Goal: Transaction & Acquisition: Subscribe to service/newsletter

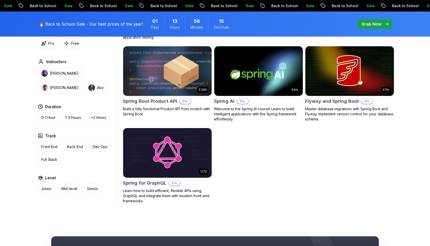
scroll to position [407, 0]
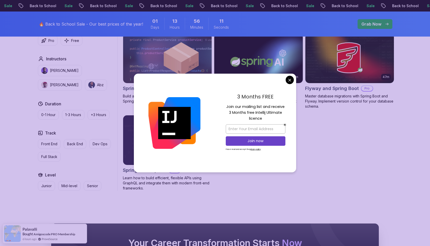
click at [289, 80] on body "Sale Back to School Sale Back to School Sale Back to School Sale Back to School…" at bounding box center [215, 29] width 430 height 872
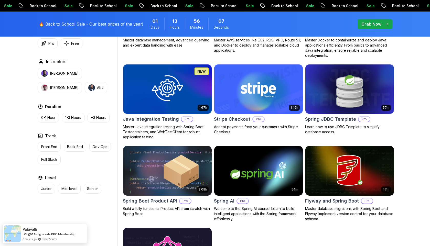
scroll to position [0, 0]
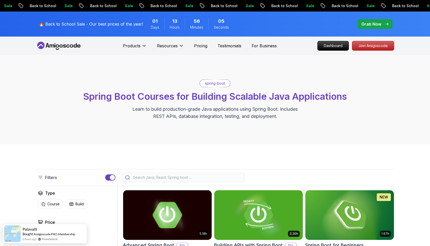
click at [372, 22] on p "Grab Now" at bounding box center [371, 24] width 20 height 6
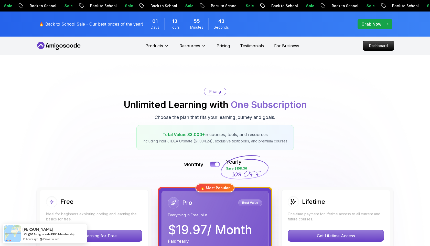
click at [53, 45] on icon at bounding box center [52, 45] width 5 height 3
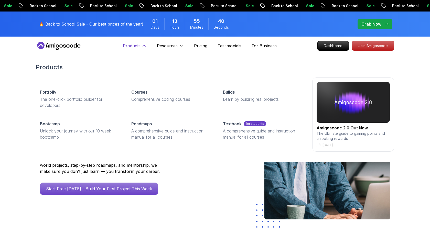
click at [131, 46] on p "Products" at bounding box center [132, 46] width 18 height 6
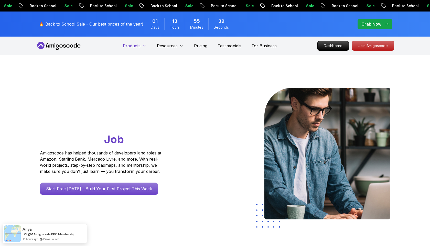
click at [131, 46] on p "Products" at bounding box center [132, 46] width 18 height 6
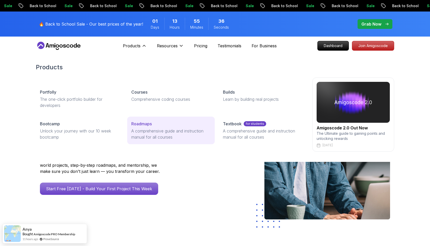
click at [135, 127] on p "Roadmaps" at bounding box center [141, 124] width 20 height 6
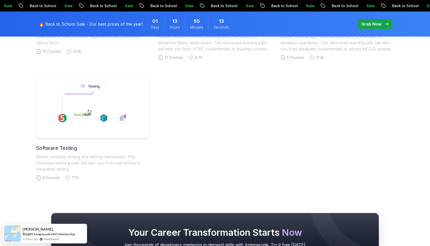
scroll to position [245, 0]
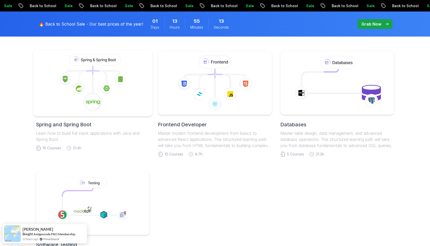
click at [134, 81] on icon at bounding box center [93, 83] width 110 height 58
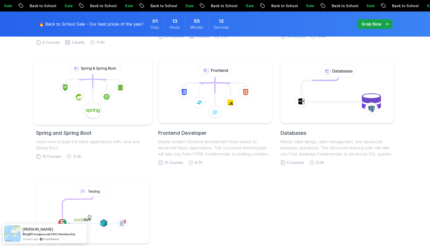
click at [134, 81] on icon at bounding box center [93, 91] width 110 height 58
click at [90, 96] on icon at bounding box center [93, 91] width 110 height 58
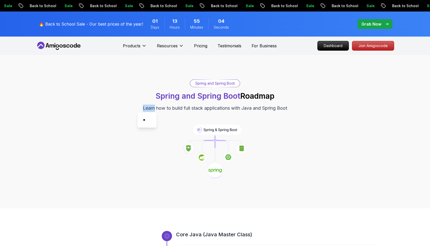
click at [90, 126] on div "Spring and Spring Boot Spring and Spring Boot Roadmap Learn how to build full s…" at bounding box center [215, 132] width 358 height 104
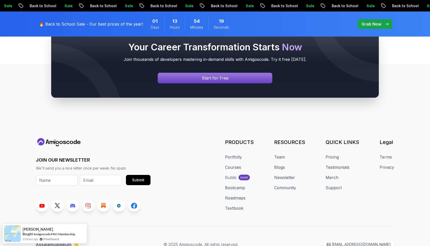
scroll to position [1325, 0]
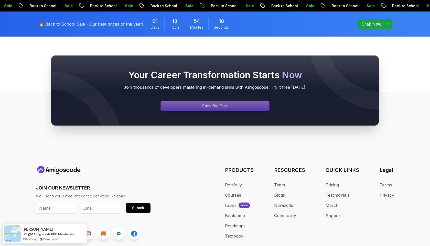
click at [216, 107] on p "Start for Free" at bounding box center [215, 106] width 26 height 6
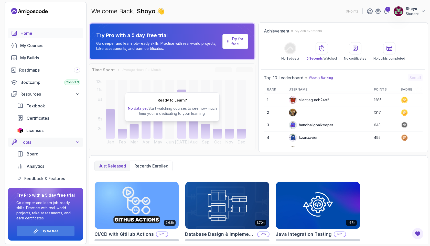
click at [42, 142] on div "Tools" at bounding box center [50, 142] width 60 height 6
click at [76, 142] on icon at bounding box center [77, 142] width 5 height 5
click at [57, 228] on div "Try for free" at bounding box center [46, 231] width 58 height 10
click at [57, 233] on p "Try for free" at bounding box center [49, 231] width 17 height 4
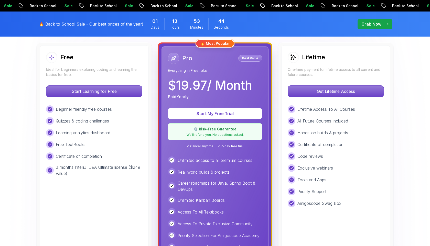
scroll to position [150, 0]
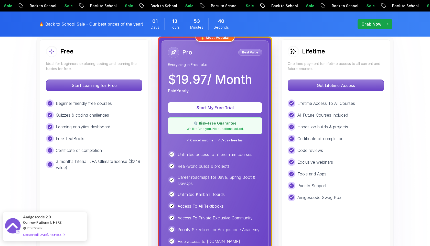
click at [51, 233] on div "Get started [DATE]. It's FREE" at bounding box center [43, 235] width 41 height 6
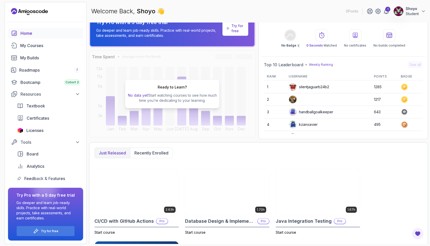
scroll to position [19, 0]
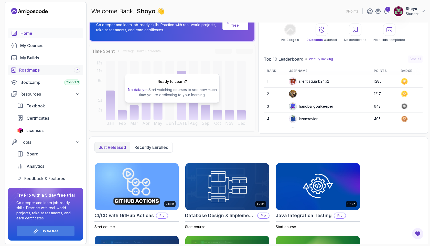
click at [36, 69] on div "Roadmaps 7" at bounding box center [49, 70] width 61 height 6
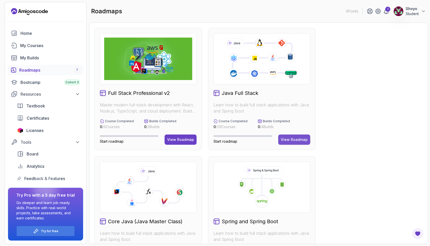
click at [303, 141] on div "View Roadmap" at bounding box center [294, 139] width 27 height 5
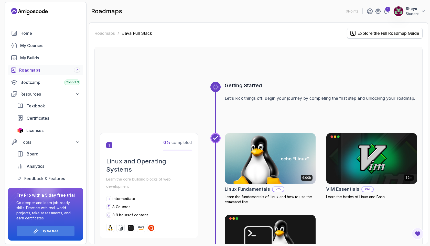
click at [388, 30] on button "Explore the Full Roadmap Guide" at bounding box center [384, 33] width 75 height 11
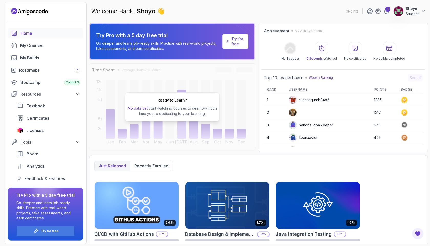
click at [241, 42] on p "Try for free" at bounding box center [237, 41] width 13 height 10
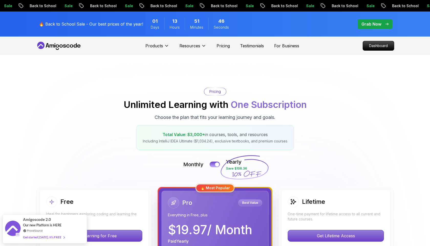
scroll to position [165, 0]
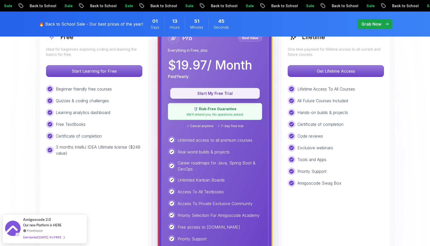
click at [233, 94] on p "Start My Free Trial" at bounding box center [215, 94] width 78 height 6
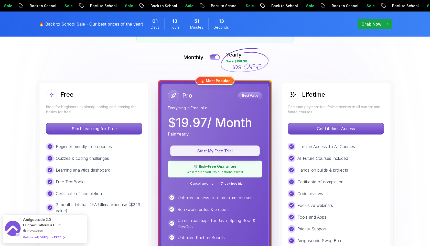
click at [219, 150] on p "Start My Free Trial" at bounding box center [215, 151] width 78 height 6
